Goal: Browse casually: Explore the website without a specific task or goal

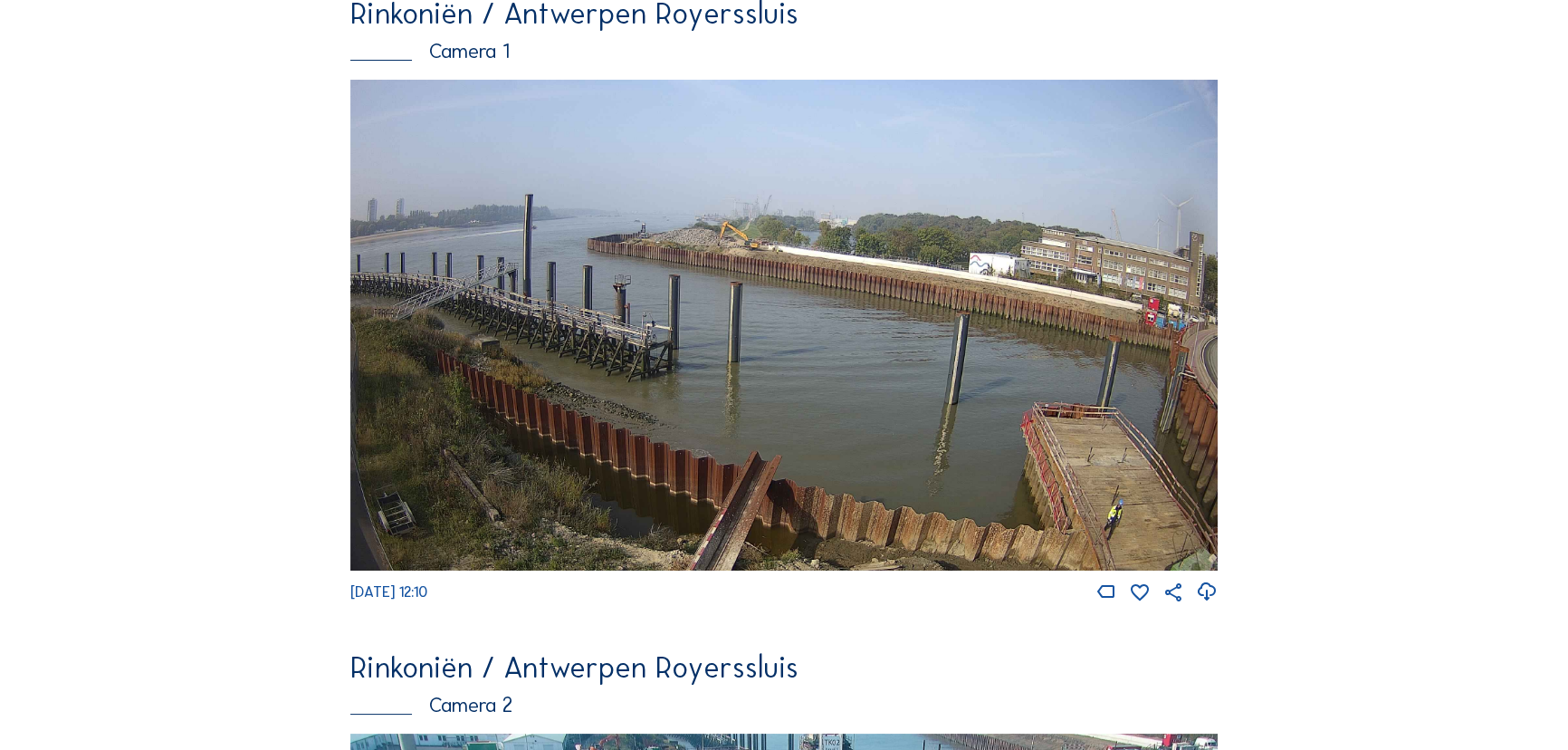
scroll to position [164, 0]
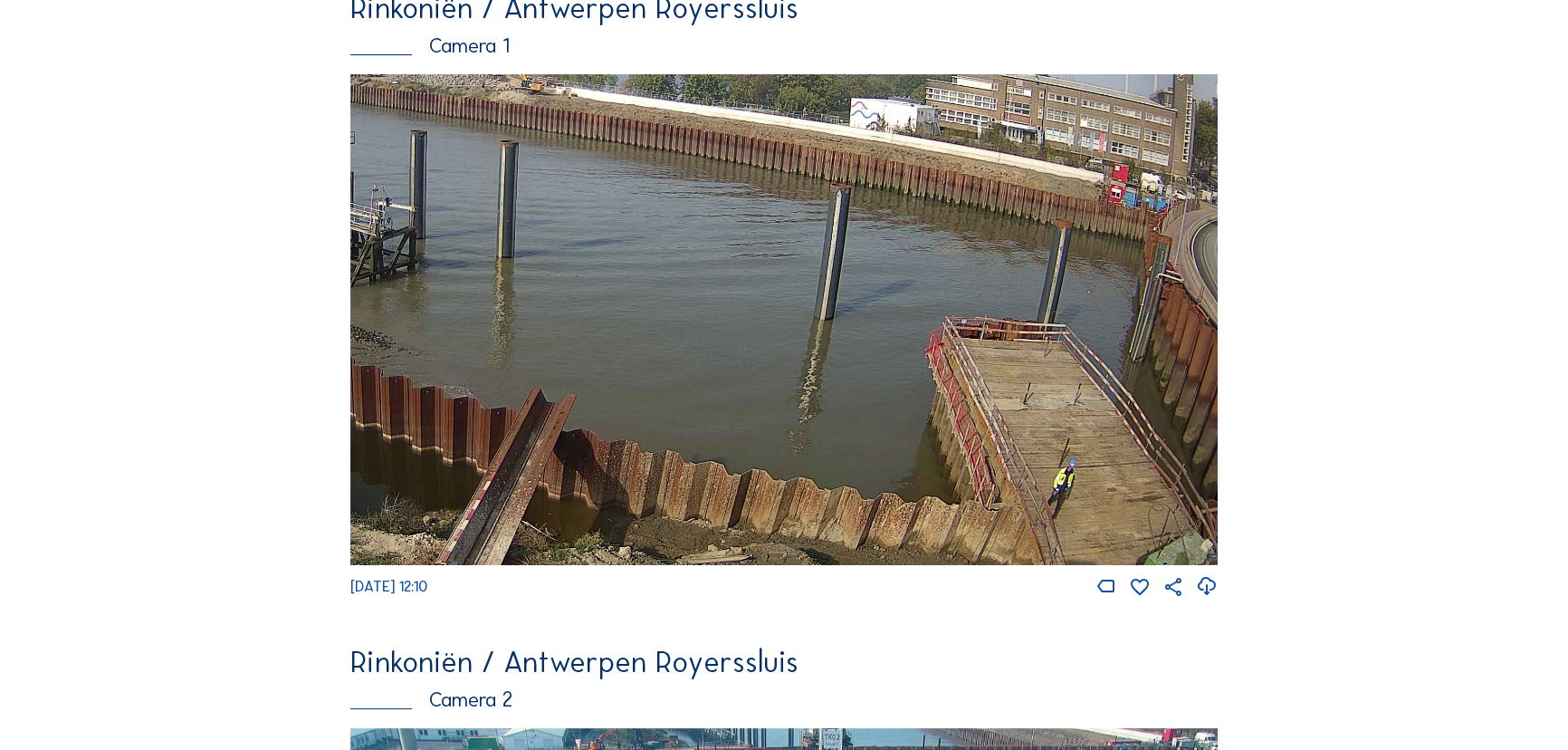
drag, startPoint x: 1136, startPoint y: 489, endPoint x: 805, endPoint y: 344, distance: 361.4
click at [805, 344] on img at bounding box center [784, 320] width 867 height 491
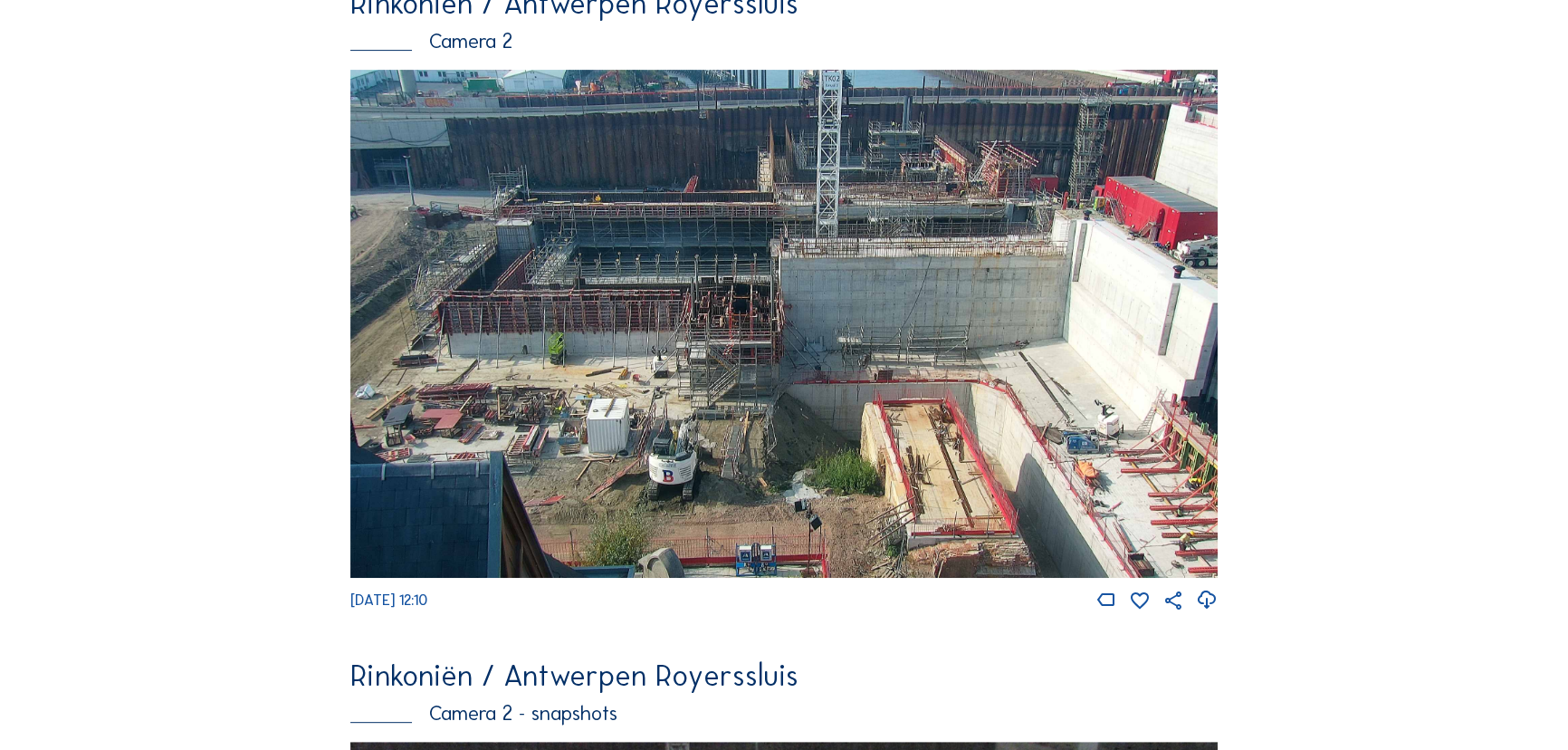
scroll to position [823, 0]
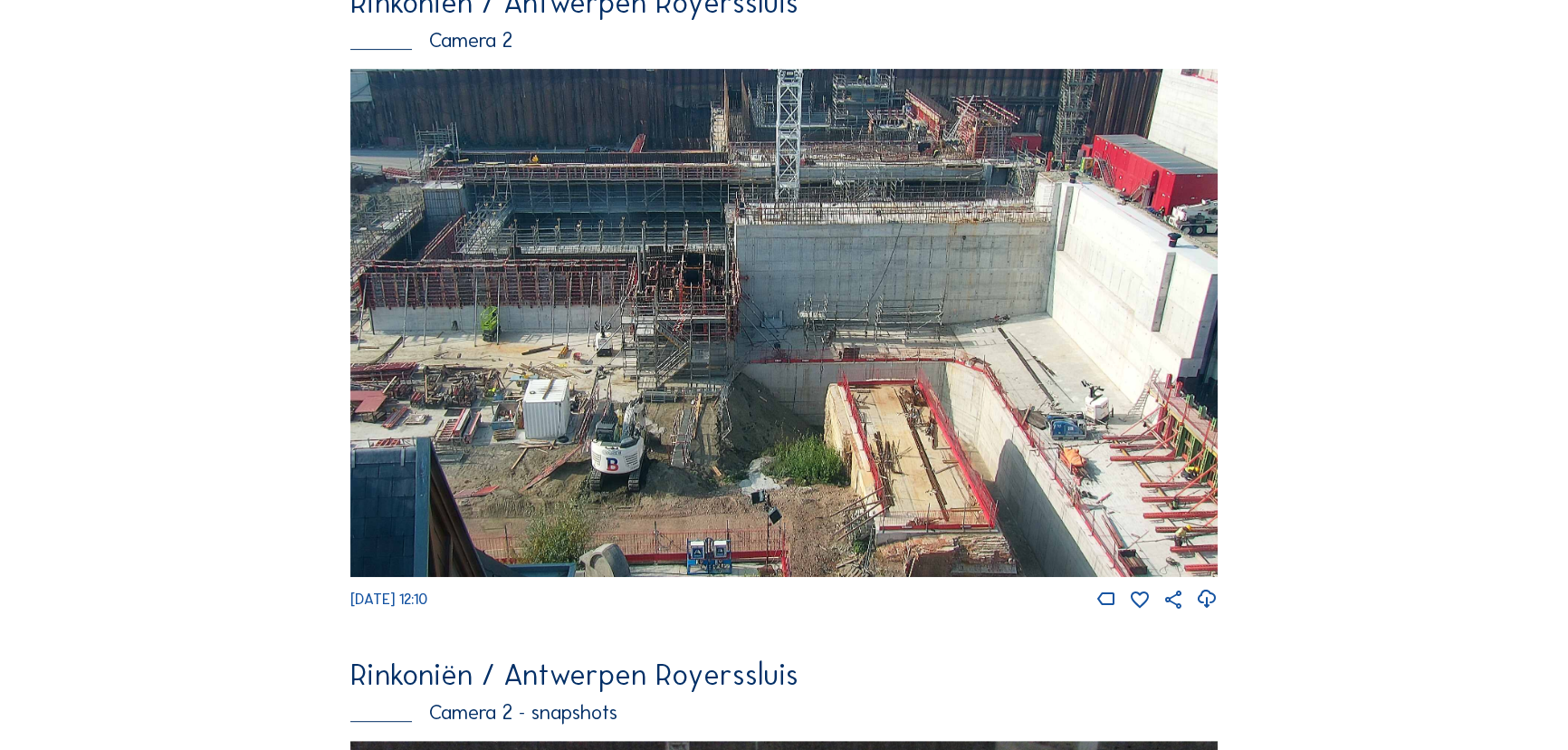
drag, startPoint x: 1025, startPoint y: 401, endPoint x: 782, endPoint y: 333, distance: 252.3
click at [782, 333] on img at bounding box center [784, 323] width 867 height 509
drag, startPoint x: 707, startPoint y: 479, endPoint x: 674, endPoint y: 240, distance: 241.3
click at [675, 242] on img at bounding box center [784, 323] width 867 height 509
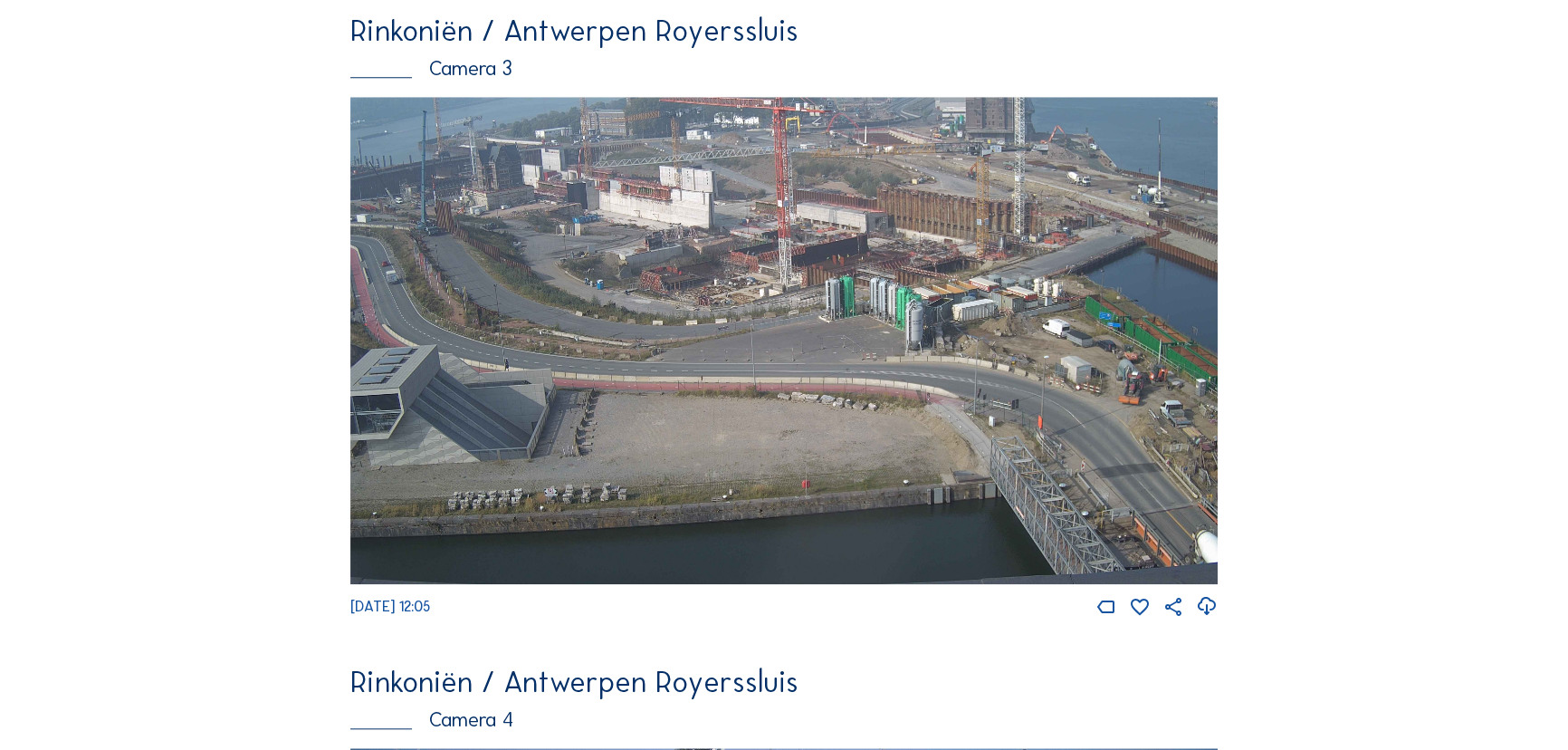
scroll to position [2140, 0]
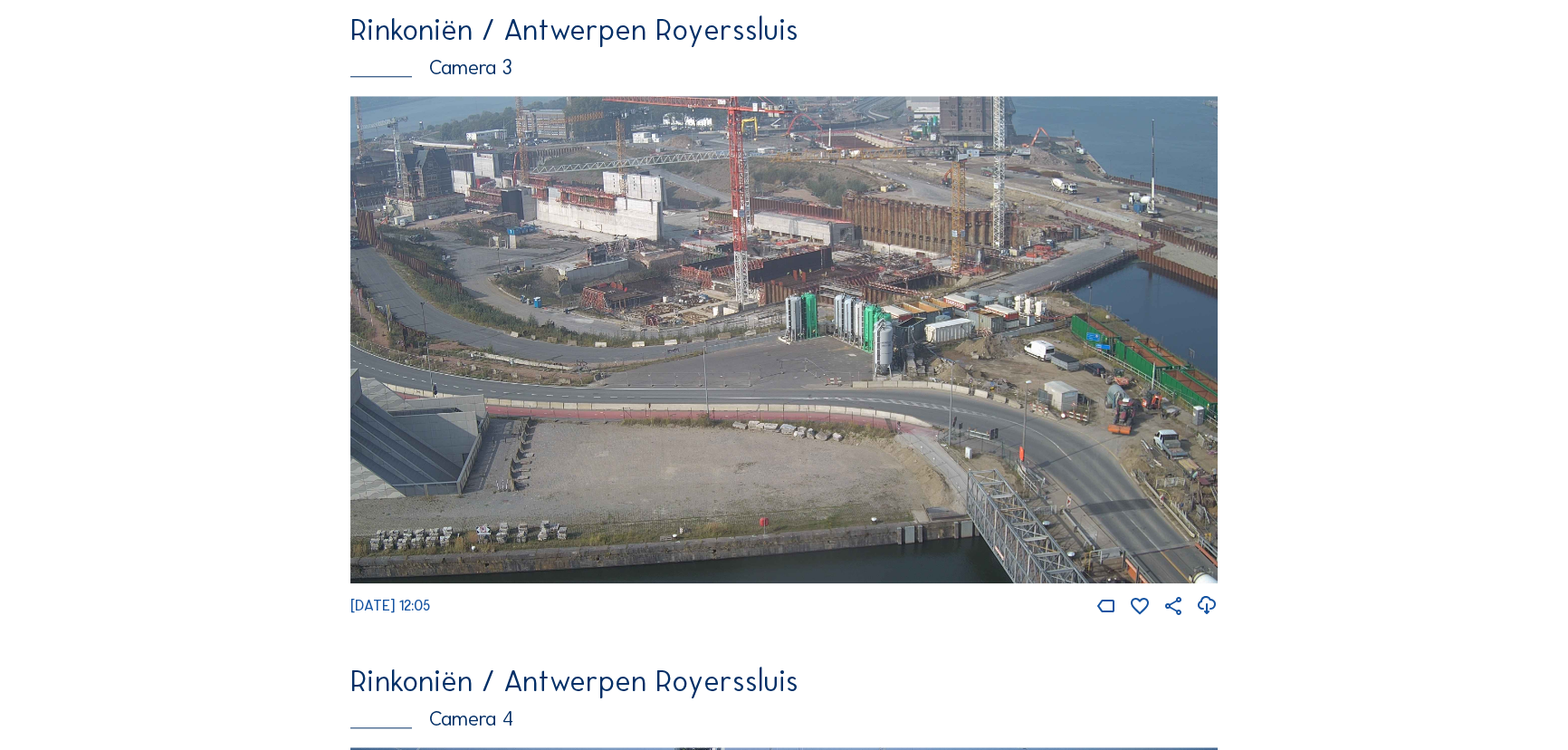
drag, startPoint x: 1090, startPoint y: 358, endPoint x: 697, endPoint y: 295, distance: 398.0
click at [697, 295] on img at bounding box center [784, 340] width 867 height 488
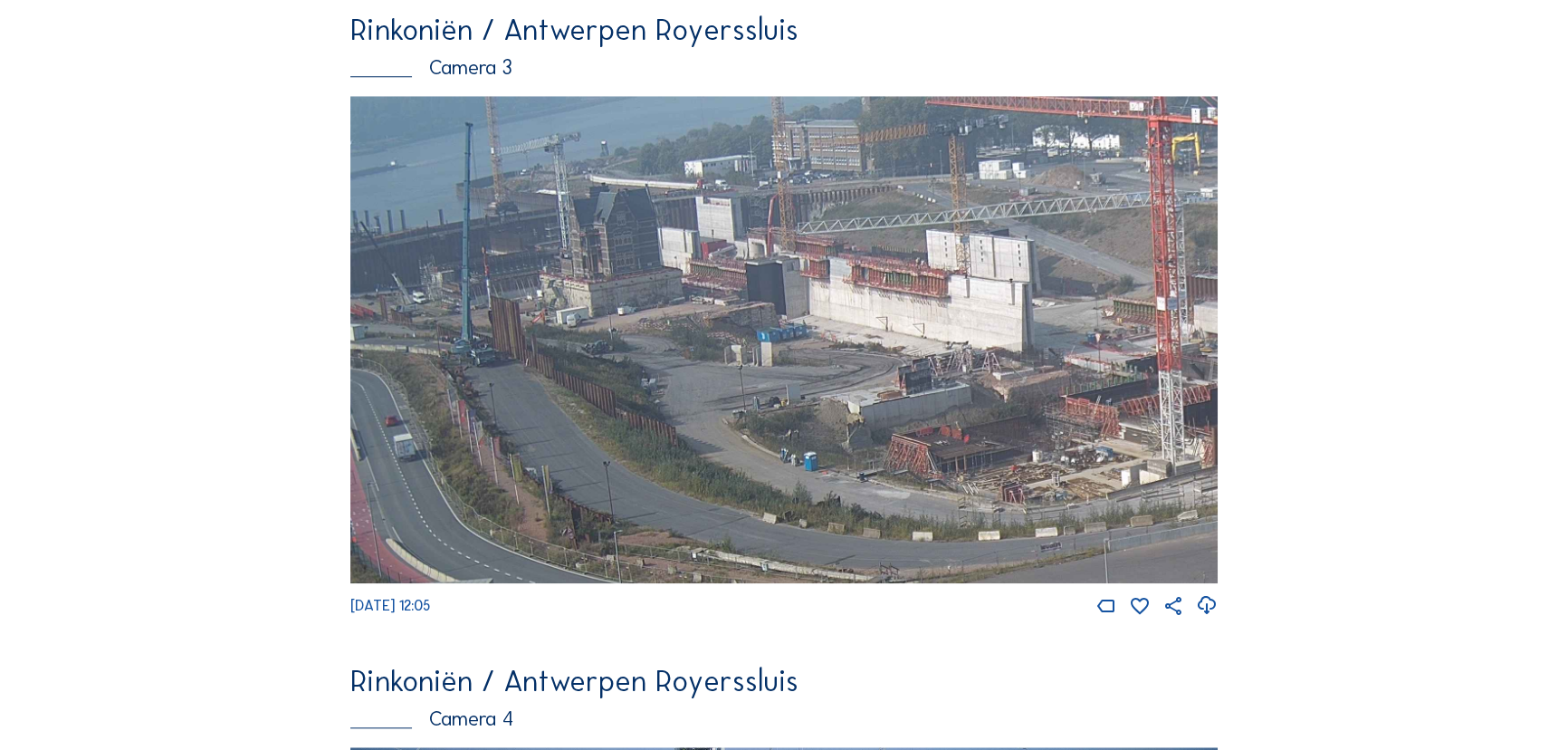
drag, startPoint x: 618, startPoint y: 258, endPoint x: 965, endPoint y: 416, distance: 381.3
click at [965, 416] on img at bounding box center [784, 340] width 867 height 488
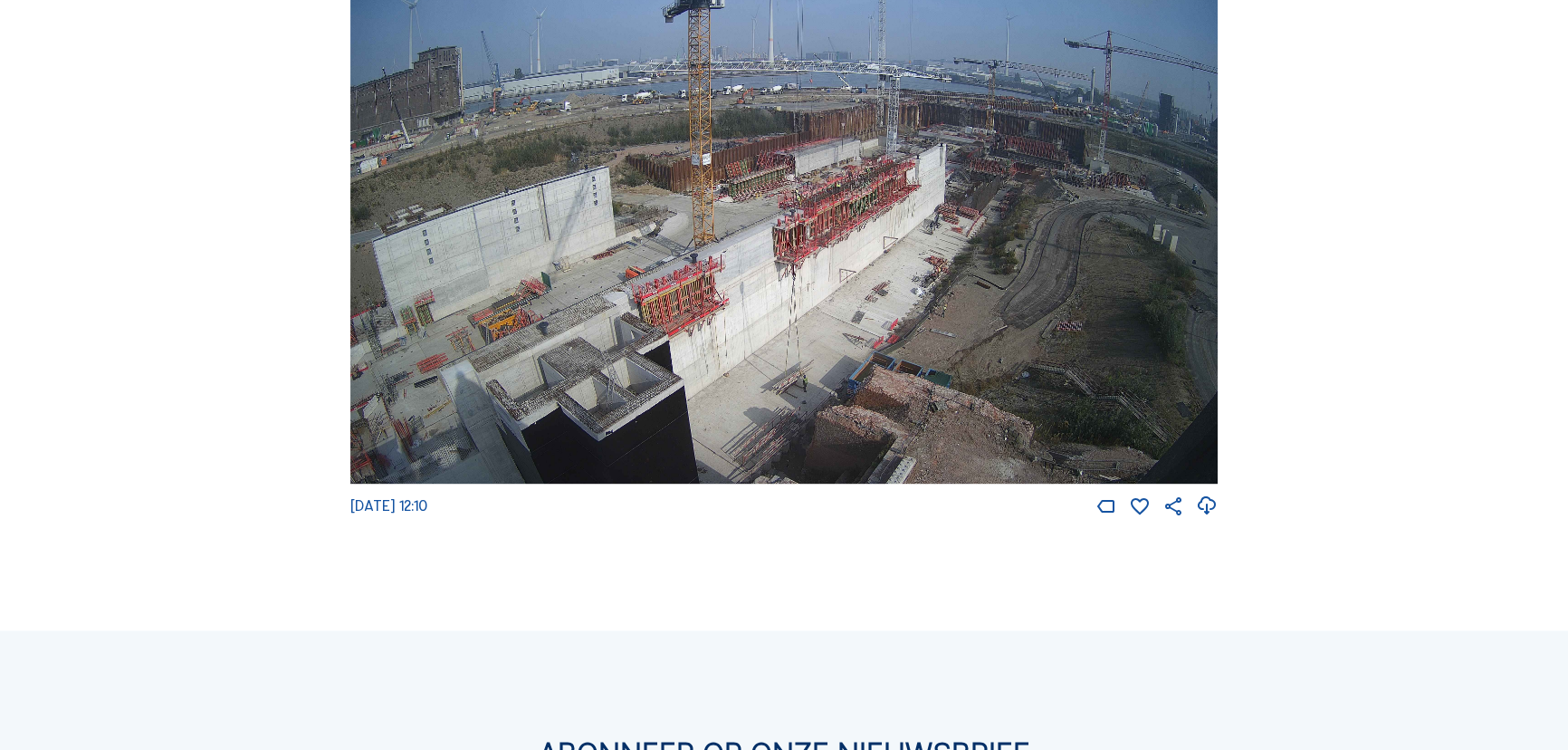
scroll to position [2963, 0]
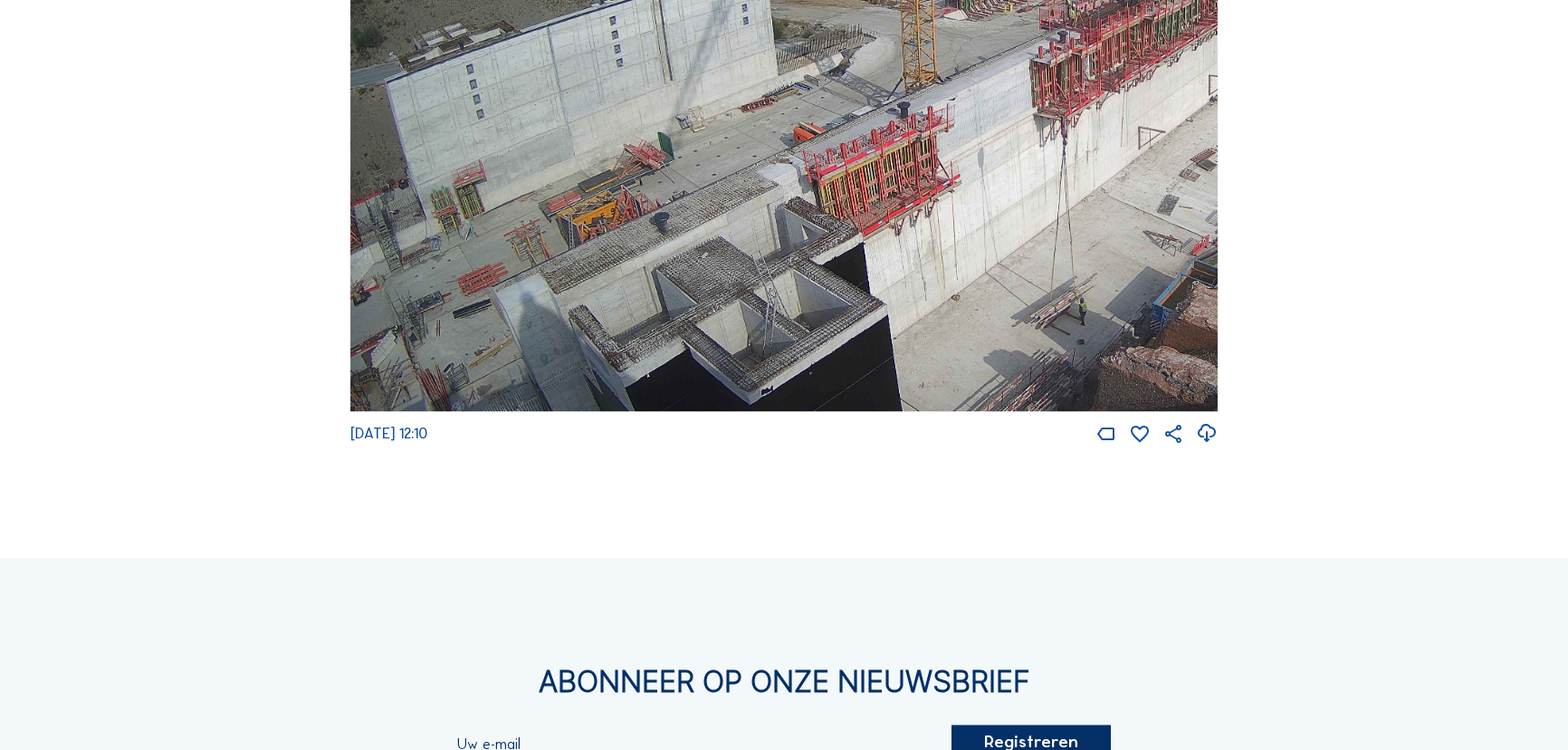
drag, startPoint x: 786, startPoint y: 272, endPoint x: 1274, endPoint y: 241, distance: 489.0
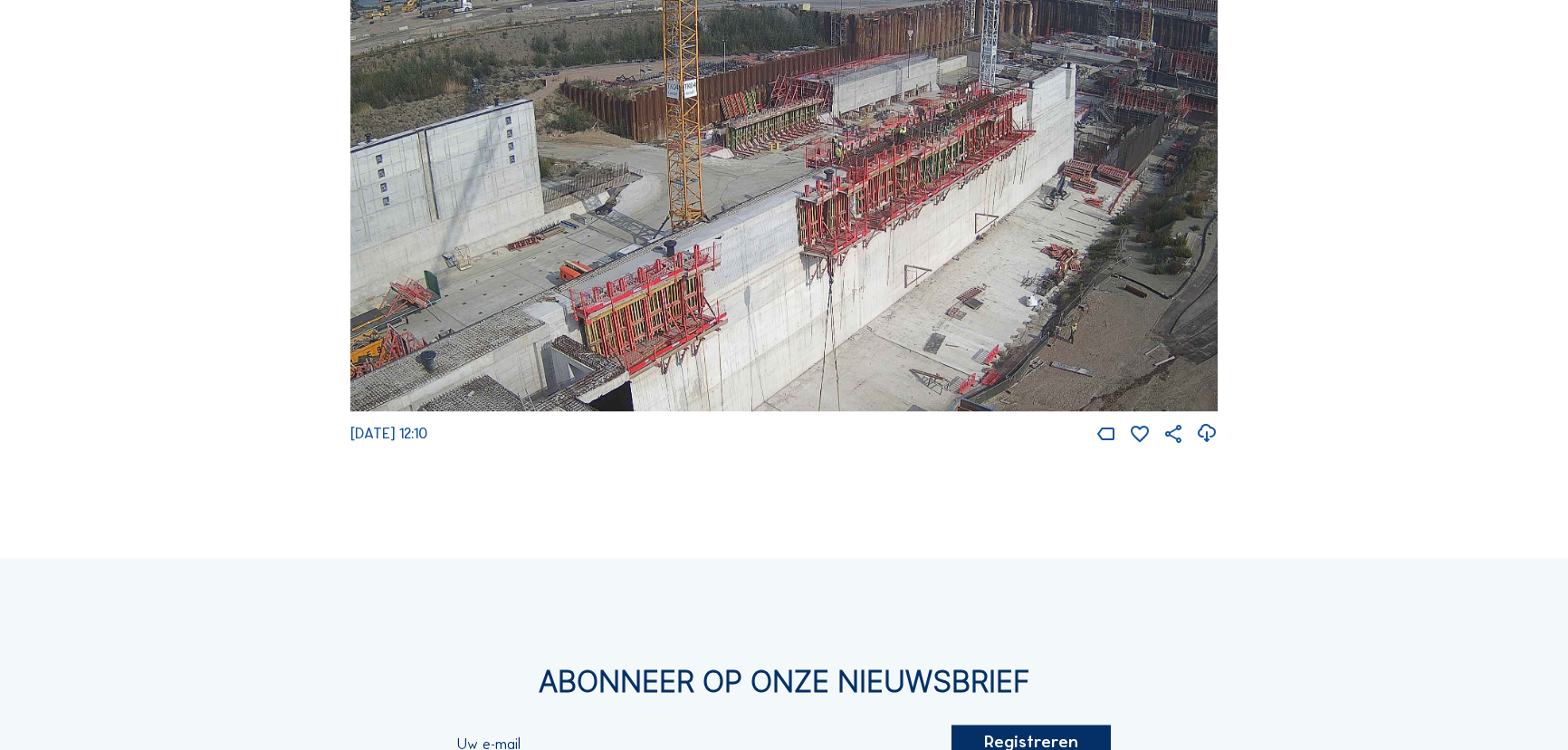
drag, startPoint x: 774, startPoint y: 301, endPoint x: 844, endPoint y: 238, distance: 94.2
click at [844, 238] on img at bounding box center [784, 168] width 867 height 488
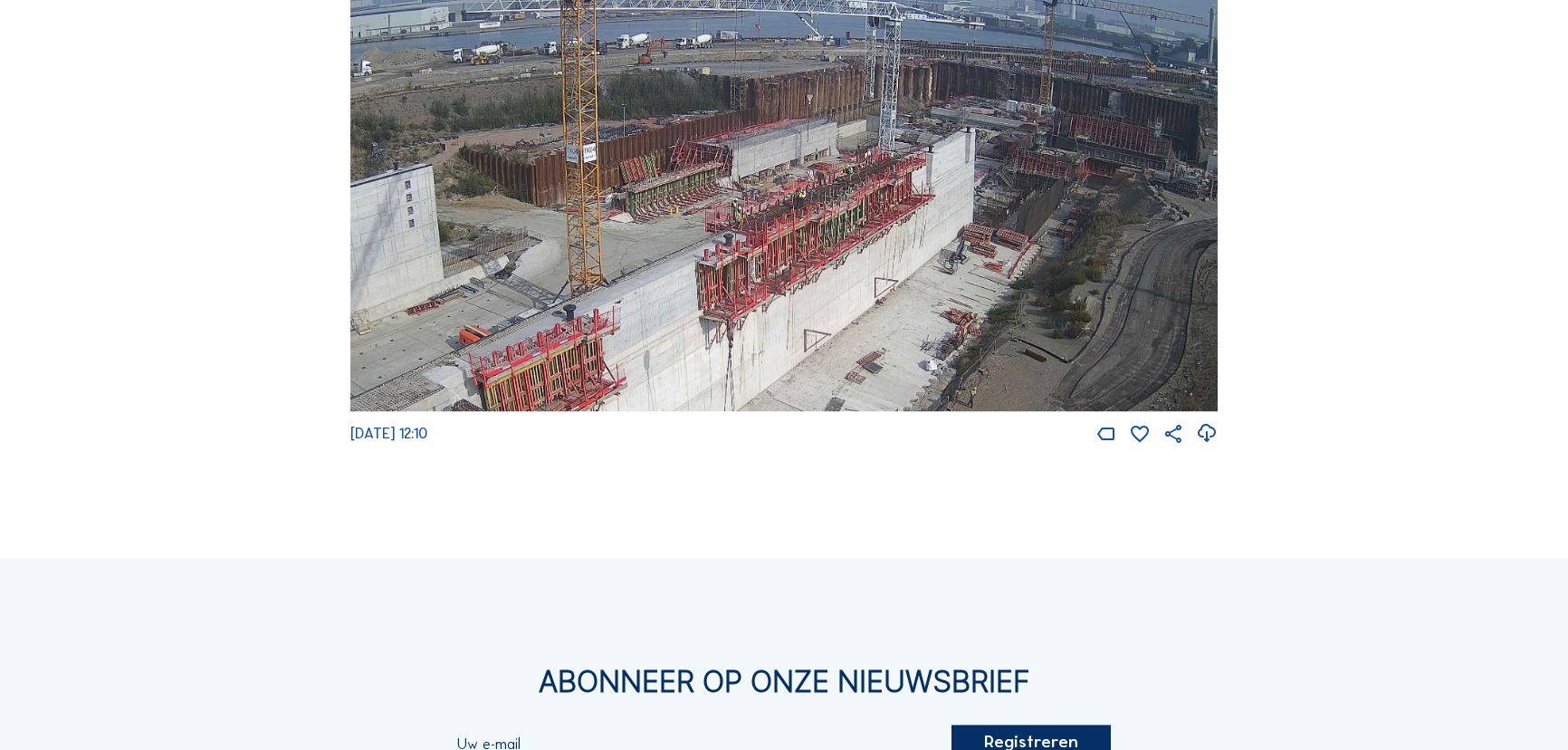
drag, startPoint x: 1041, startPoint y: 184, endPoint x: 942, endPoint y: 242, distance: 114.7
click at [942, 242] on img at bounding box center [784, 168] width 867 height 488
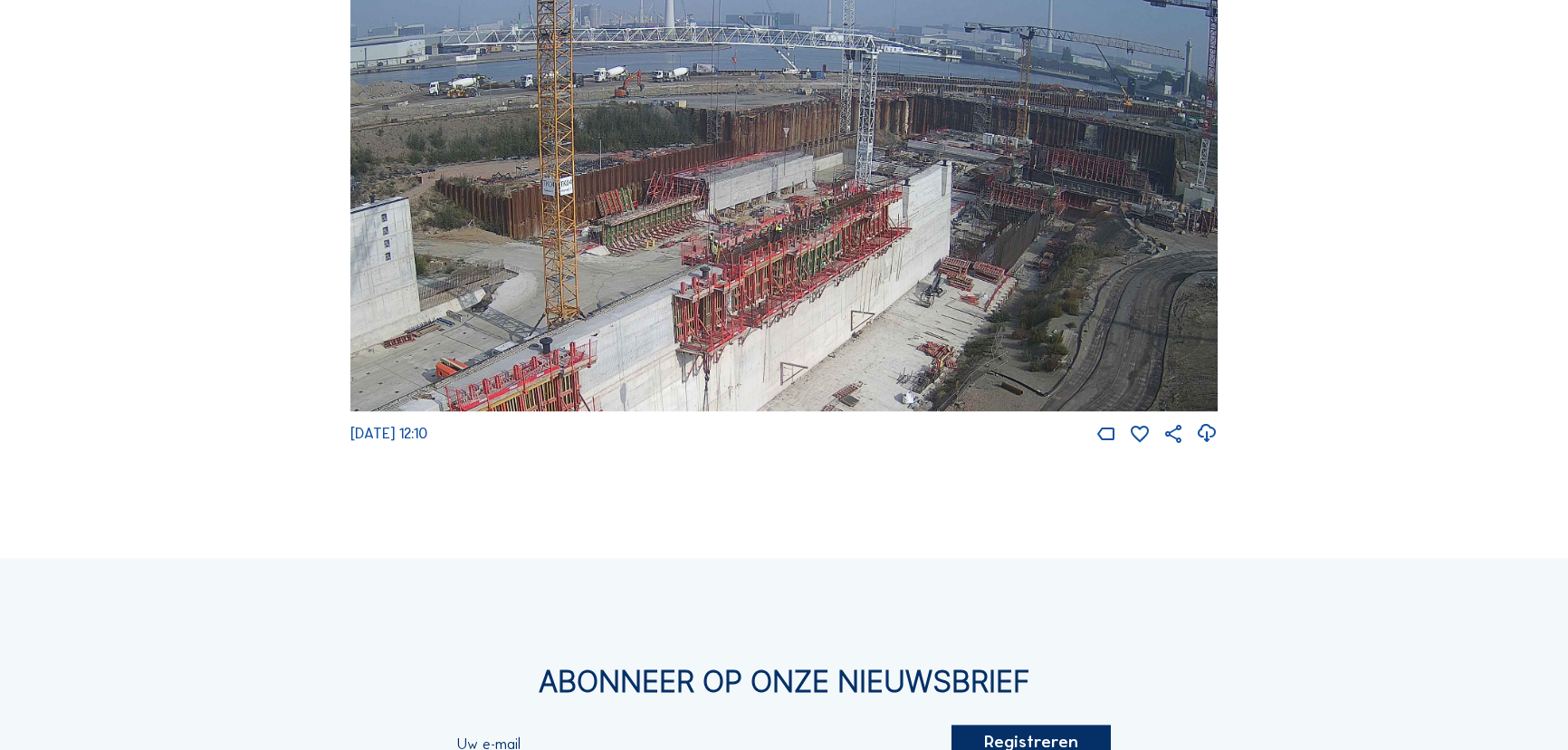
drag, startPoint x: 973, startPoint y: 185, endPoint x: 950, endPoint y: 236, distance: 55.9
click at [950, 236] on img at bounding box center [784, 168] width 867 height 488
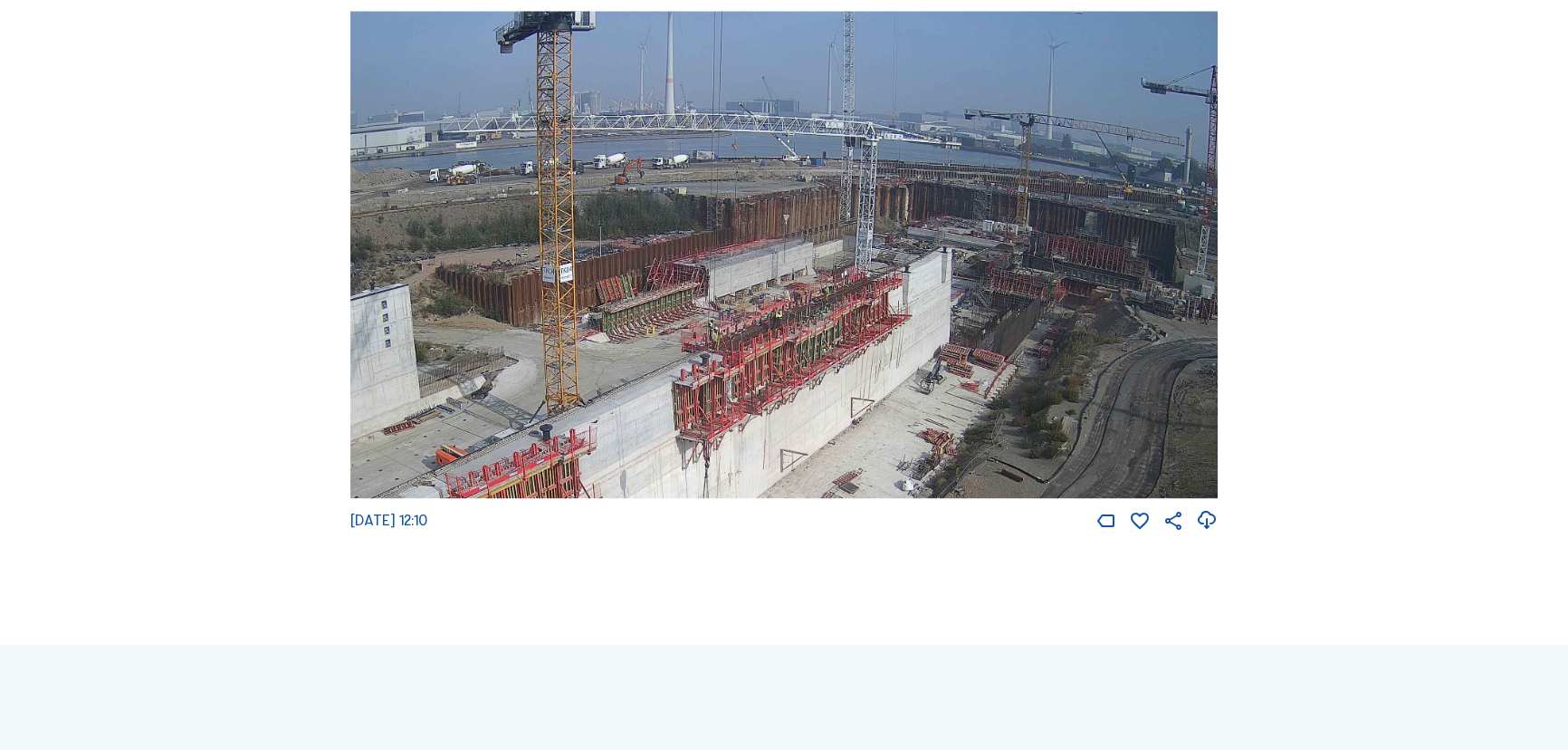
scroll to position [2799, 0]
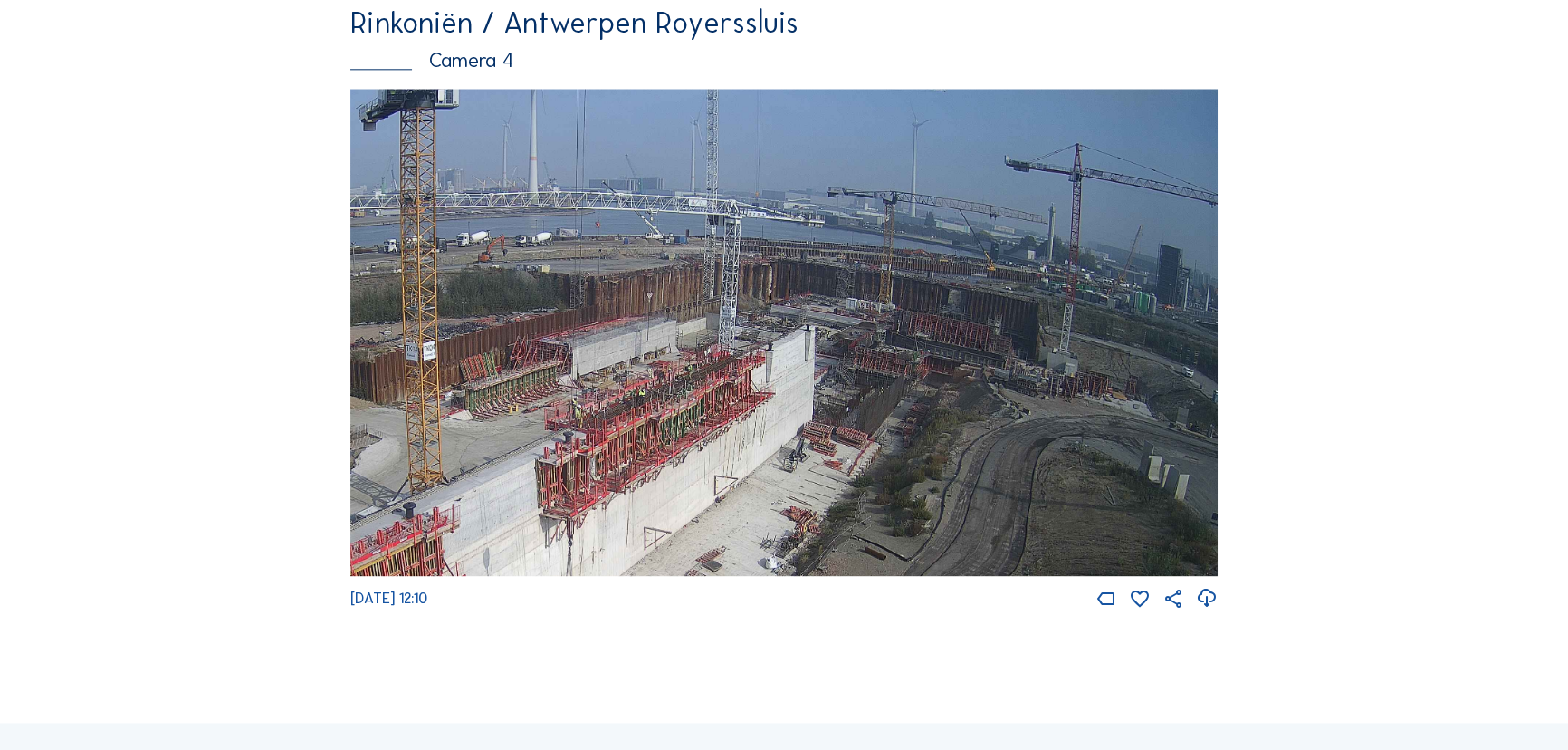
drag, startPoint x: 1021, startPoint y: 384, endPoint x: 886, endPoint y: 429, distance: 142.3
click at [886, 429] on img at bounding box center [784, 332] width 867 height 488
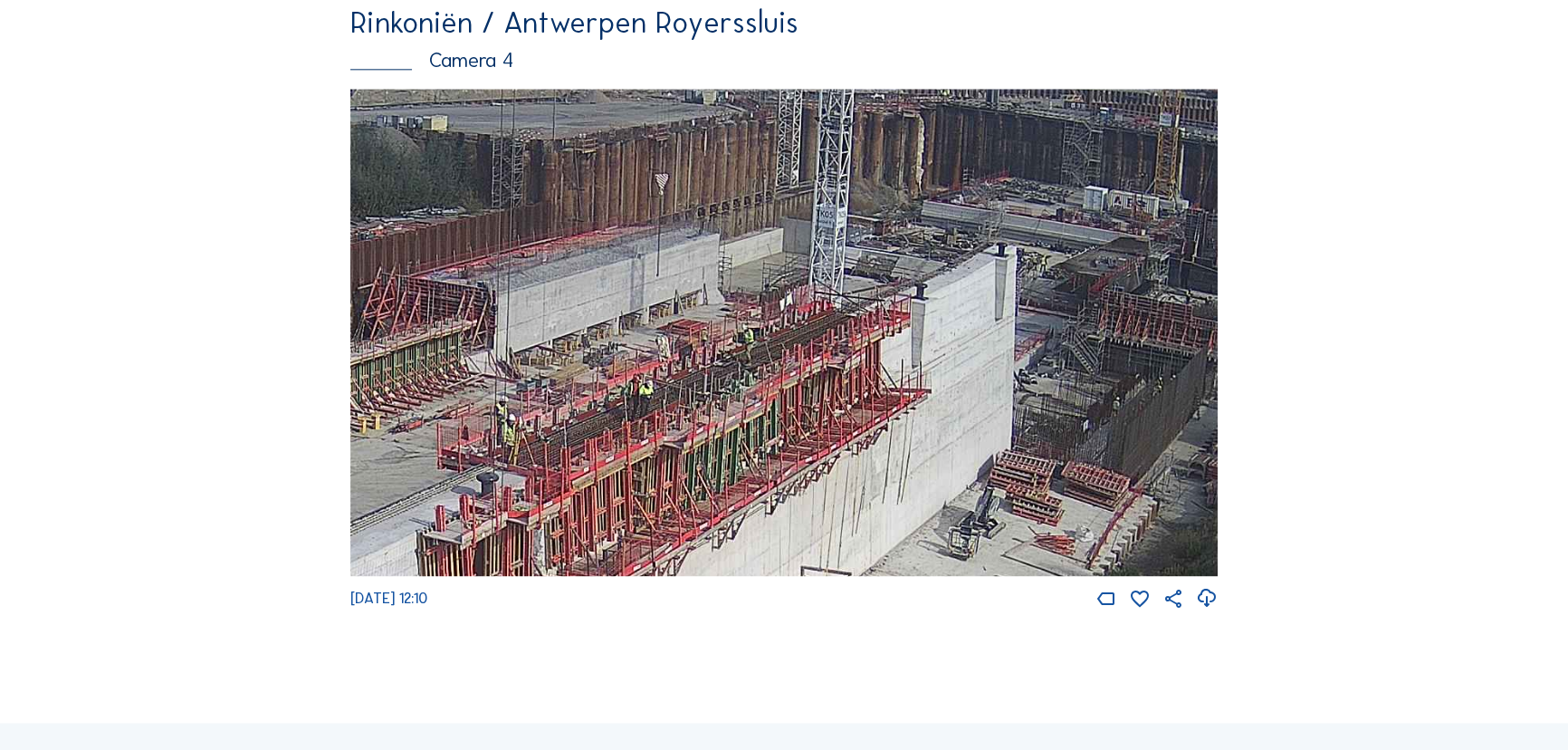
drag, startPoint x: 664, startPoint y: 462, endPoint x: 684, endPoint y: 450, distance: 23.3
click at [684, 450] on img at bounding box center [784, 332] width 867 height 488
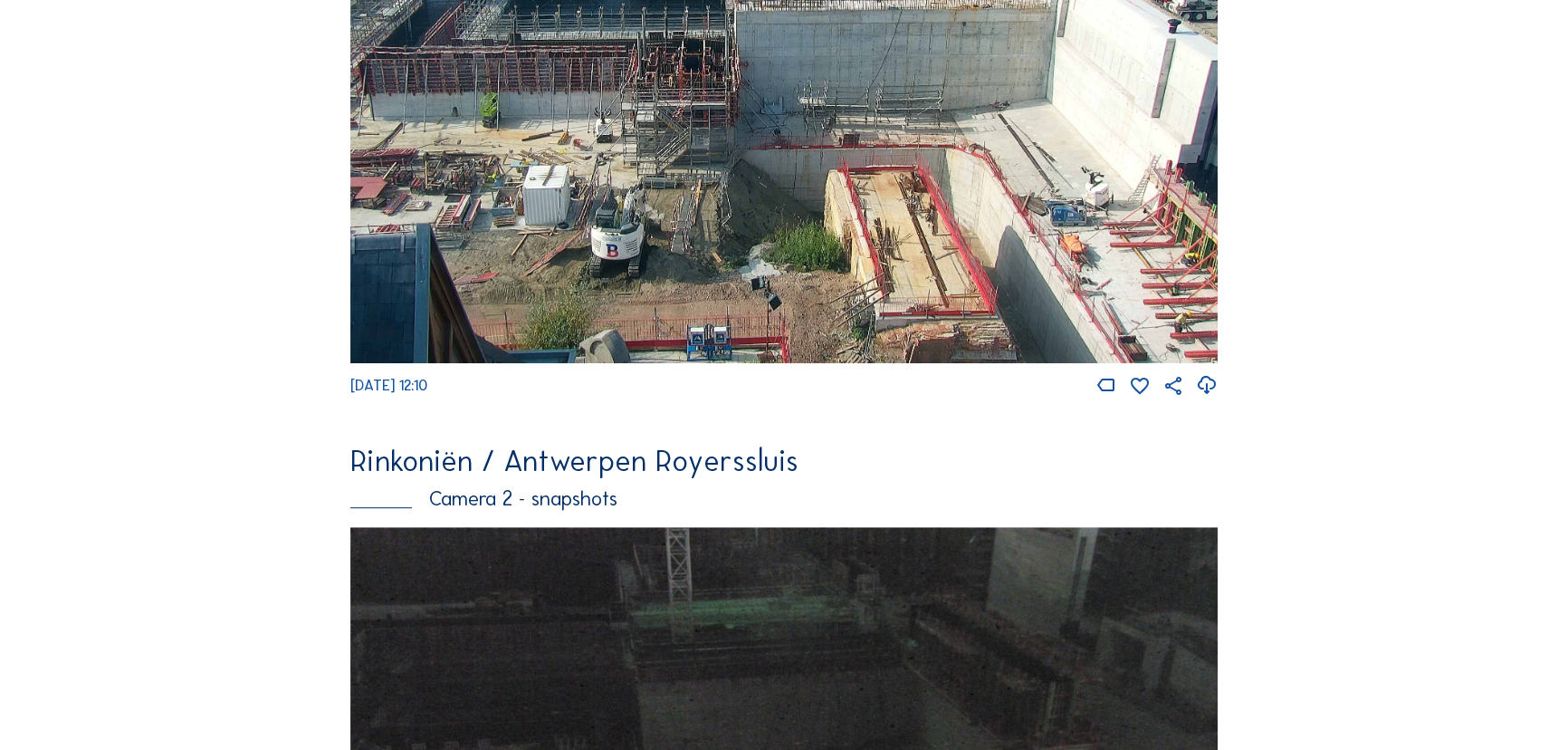
scroll to position [823, 0]
